Goal: Find contact information

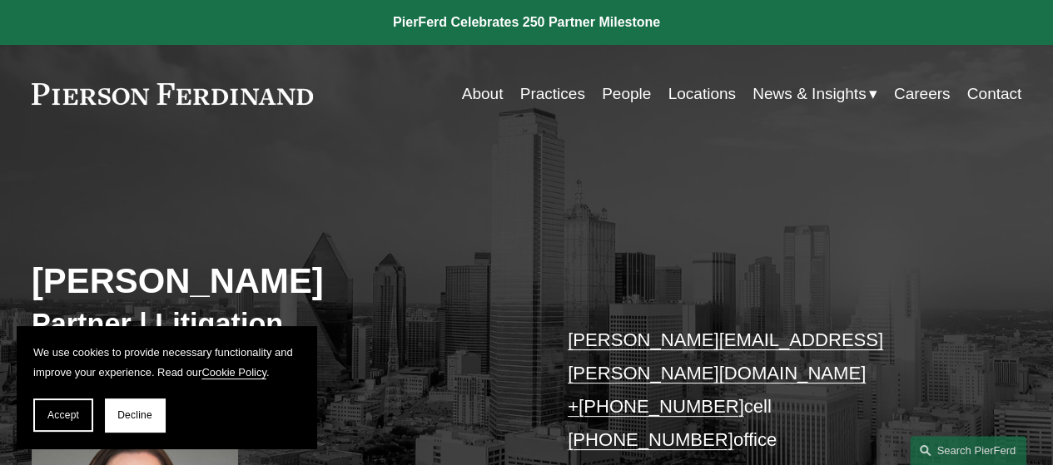
click at [981, 92] on link "Contact" at bounding box center [994, 94] width 55 height 32
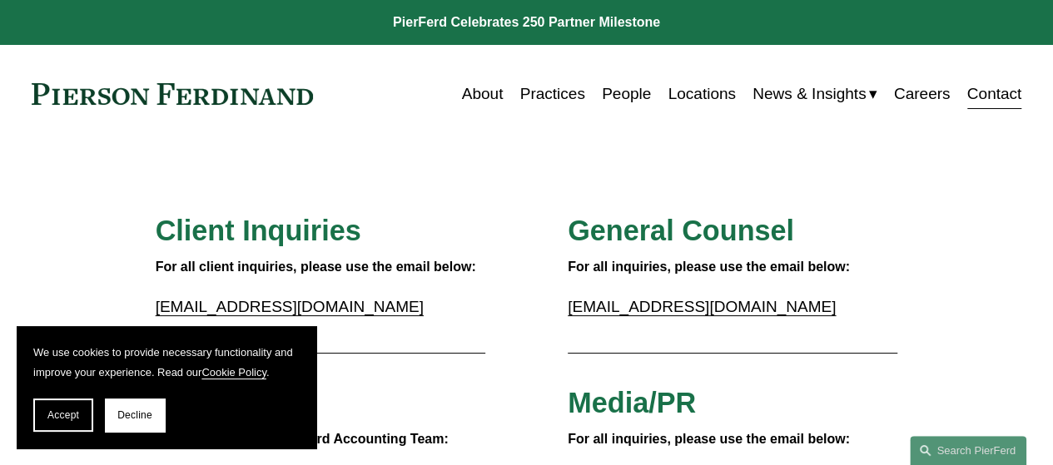
click at [477, 82] on link "About" at bounding box center [483, 94] width 42 height 32
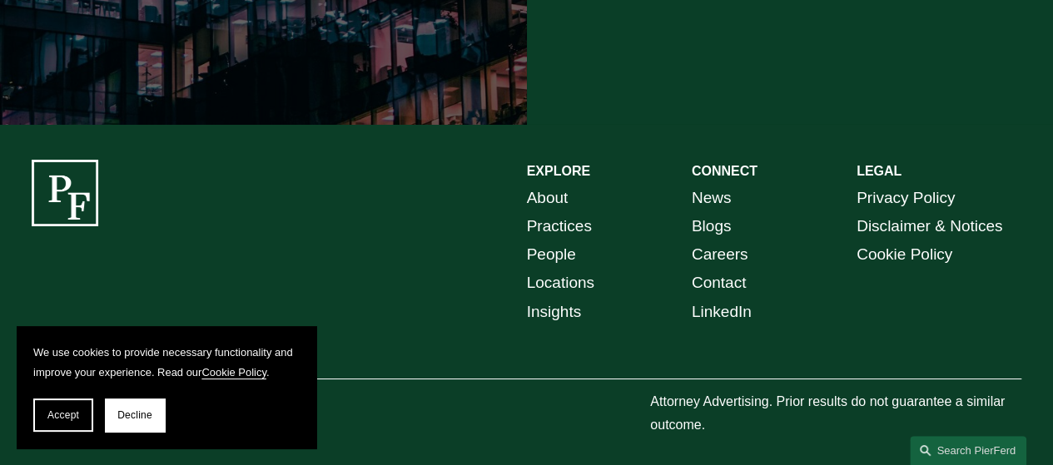
scroll to position [2982, 0]
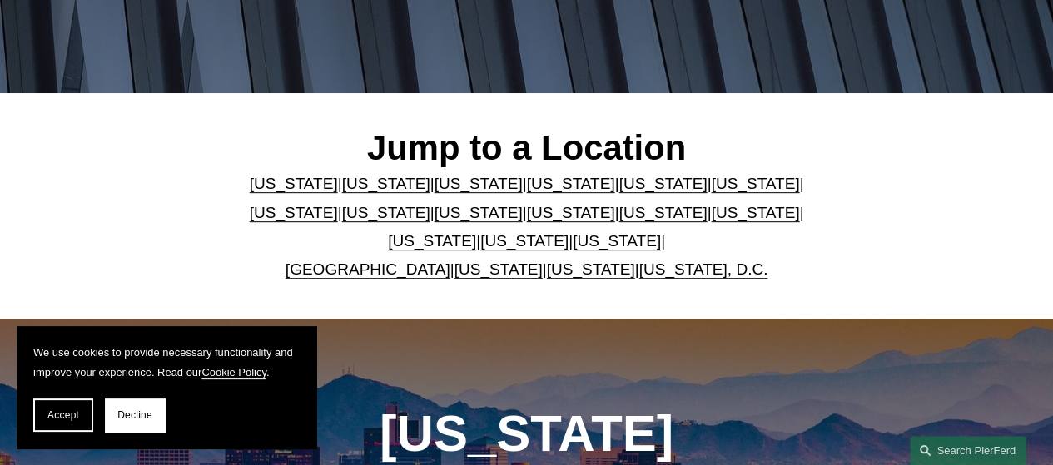
scroll to position [348, 0]
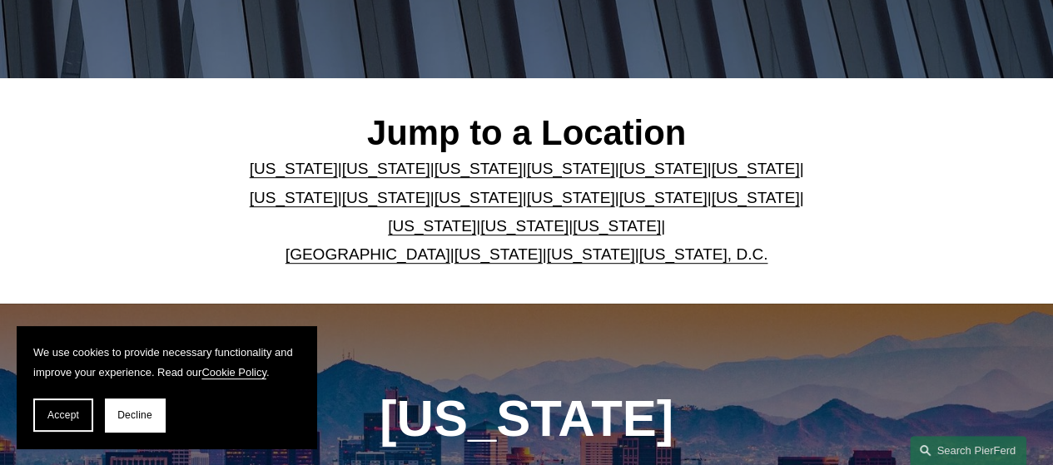
click at [573, 234] on link "[US_STATE]" at bounding box center [617, 225] width 88 height 17
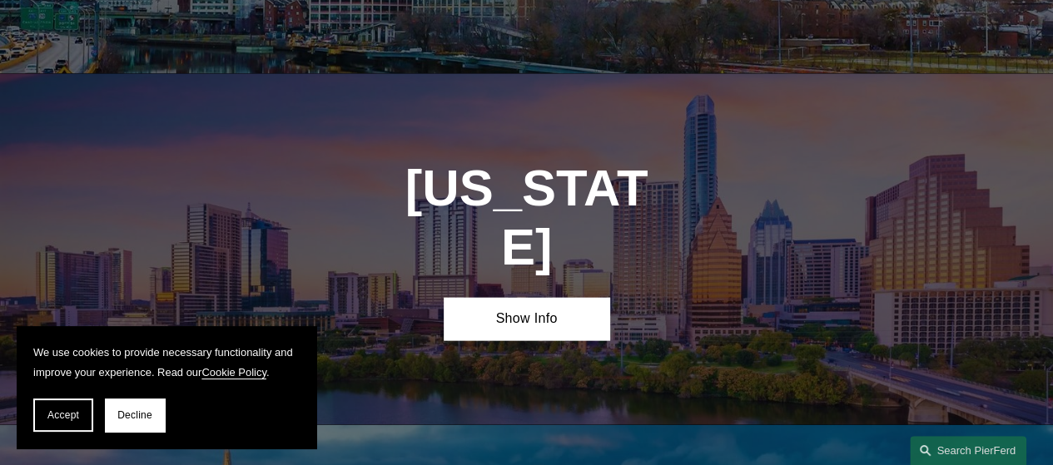
scroll to position [4911, 0]
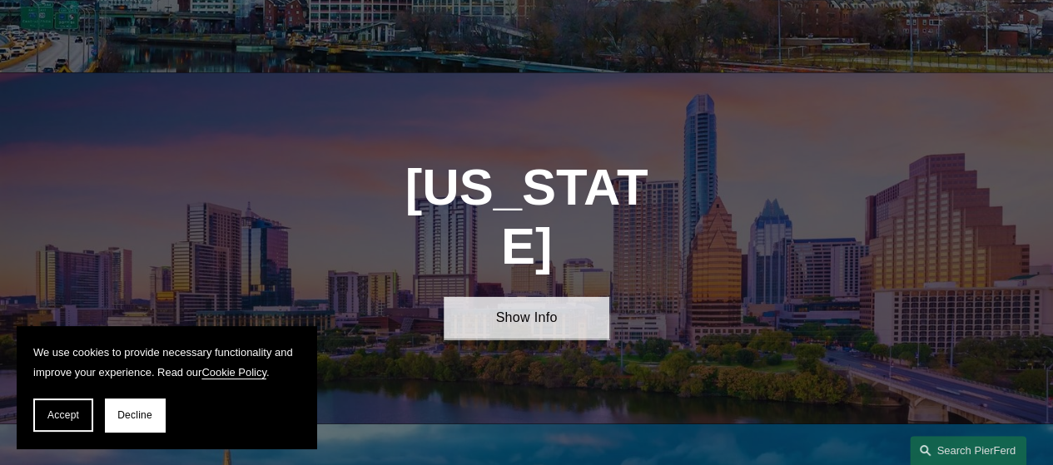
click at [518, 297] on link "Show Info" at bounding box center [526, 318] width 165 height 42
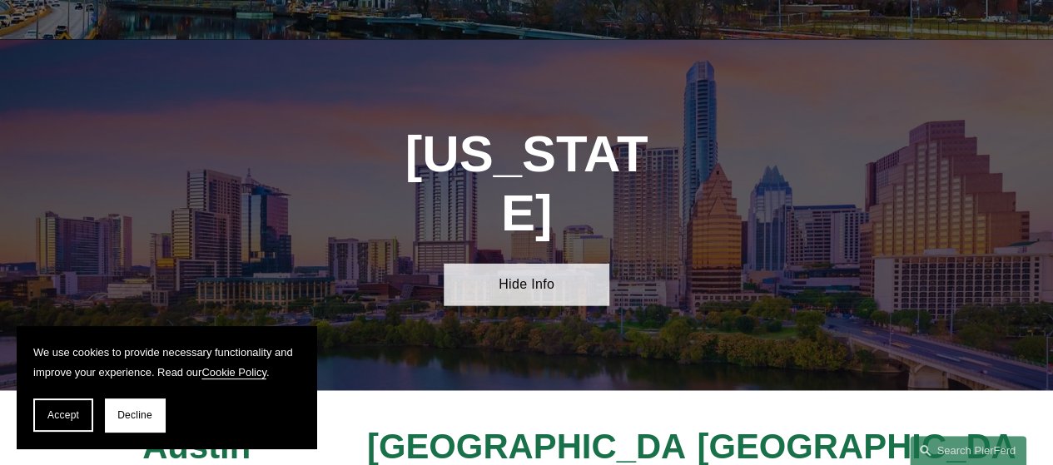
scroll to position [5044, 0]
